Goal: Use online tool/utility: Utilize a website feature to perform a specific function

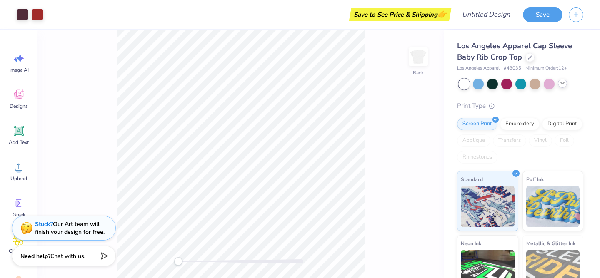
click at [563, 82] on icon at bounding box center [562, 83] width 7 height 7
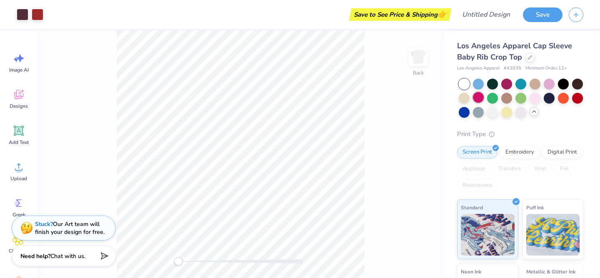
click at [480, 99] on div at bounding box center [478, 97] width 11 height 11
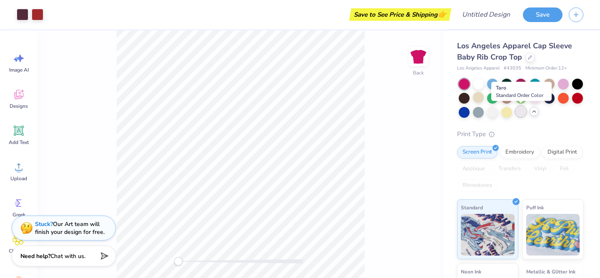
click at [521, 112] on div at bounding box center [520, 111] width 11 height 11
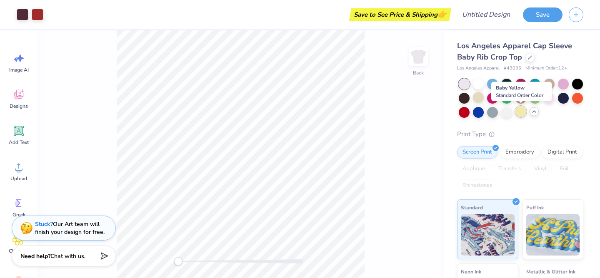
click at [522, 112] on div at bounding box center [520, 111] width 11 height 11
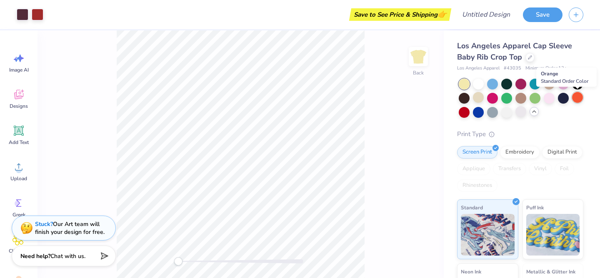
click at [577, 95] on div at bounding box center [577, 97] width 11 height 11
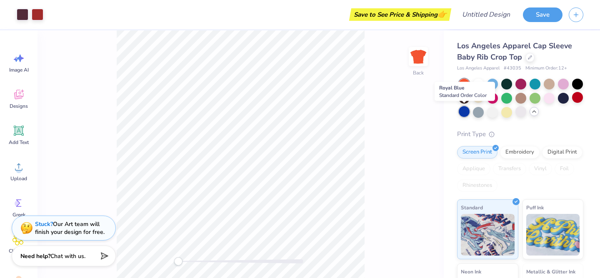
click at [463, 113] on div at bounding box center [464, 111] width 11 height 11
click at [578, 84] on div at bounding box center [577, 83] width 11 height 11
